Goal: Task Accomplishment & Management: Manage account settings

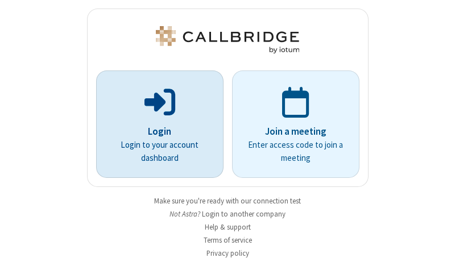
click at [155, 131] on p "Login" at bounding box center [160, 132] width 96 height 15
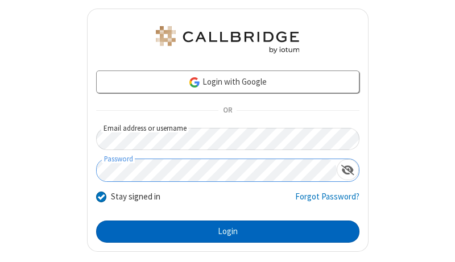
click at [223, 232] on button "Login" at bounding box center [227, 232] width 263 height 23
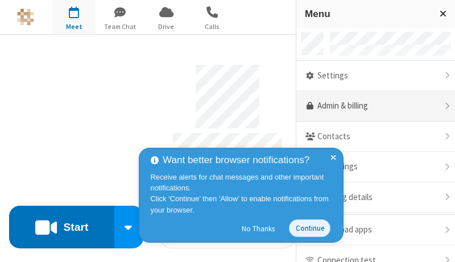
click at [371, 106] on link "Admin & billing" at bounding box center [375, 106] width 159 height 31
